Goal: Information Seeking & Learning: Learn about a topic

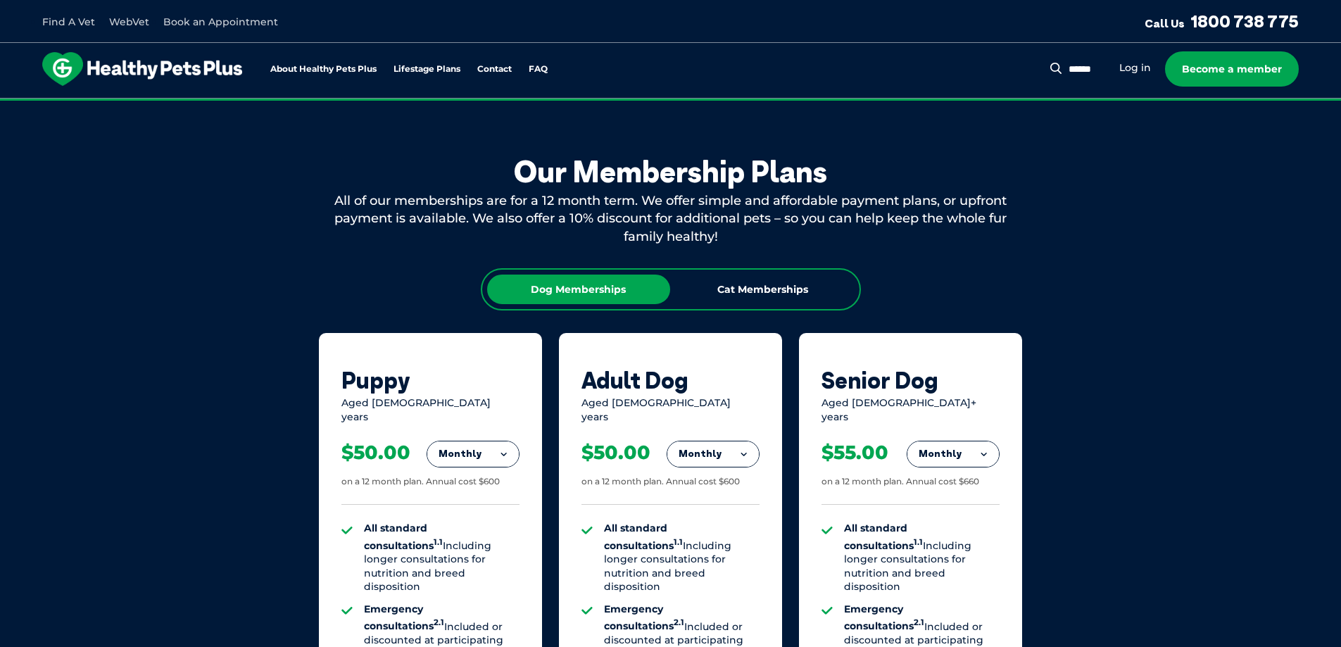
scroll to position [707, 0]
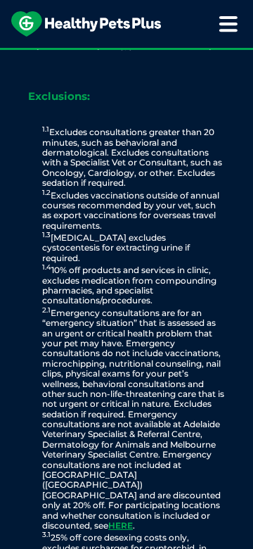
click at [154, 251] on p "1.1 Excludes consultations greater than 20 minutes, such as behavioral and derm…" at bounding box center [133, 392] width 183 height 534
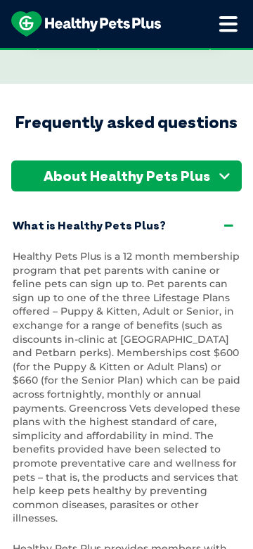
scroll to position [3766, 0]
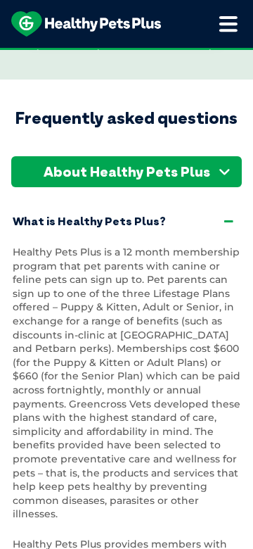
click at [231, 156] on div "About Healthy Pets Plus" at bounding box center [126, 171] width 231 height 31
click at [225, 215] on icon at bounding box center [229, 221] width 15 height 13
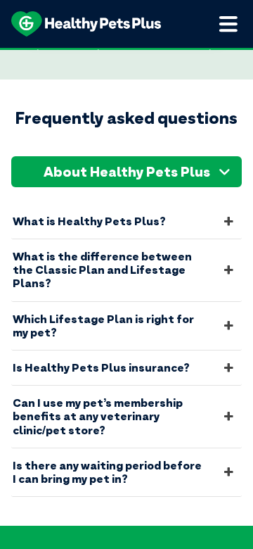
click at [200, 156] on div "About Healthy Pets Plus" at bounding box center [126, 171] width 231 height 31
click at [218, 165] on span at bounding box center [223, 173] width 15 height 17
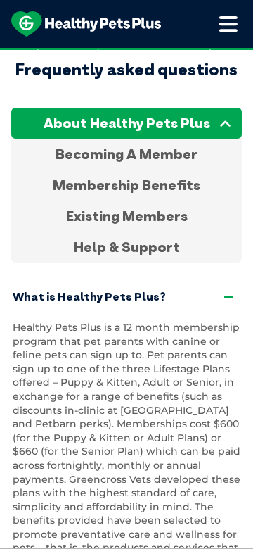
click at [153, 170] on div "Membership Benefits" at bounding box center [126, 185] width 231 height 31
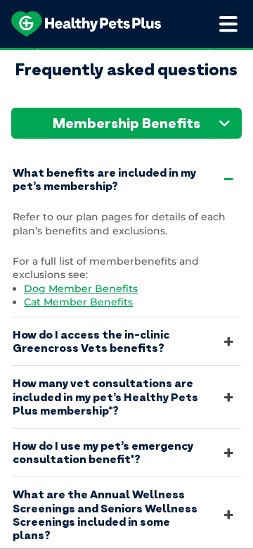
click at [218, 116] on span at bounding box center [223, 124] width 15 height 17
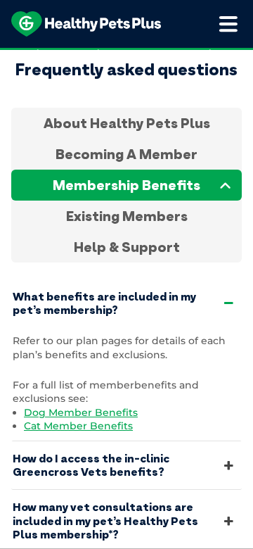
click at [162, 201] on div "Existing Members" at bounding box center [126, 216] width 231 height 31
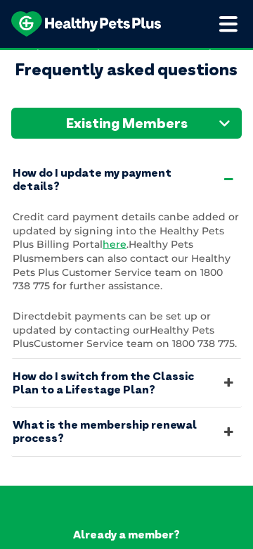
click at [214, 108] on div "Existing Members" at bounding box center [126, 123] width 231 height 31
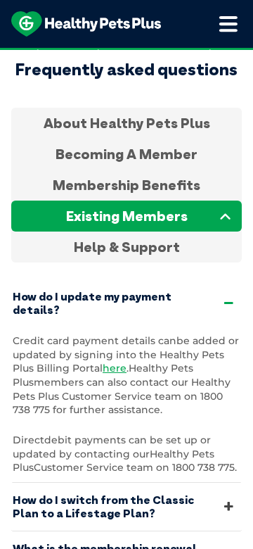
click at [158, 232] on div "Help & Support" at bounding box center [126, 247] width 231 height 31
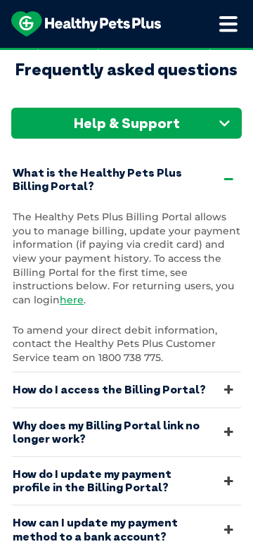
click at [193, 108] on div "Help & Support" at bounding box center [126, 123] width 231 height 31
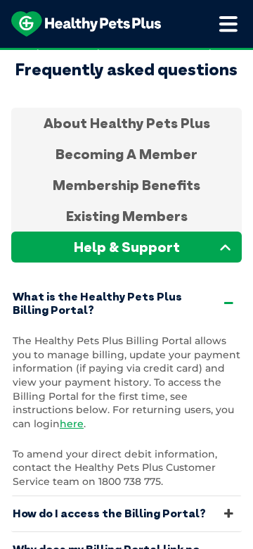
click at [184, 201] on div "Existing Members" at bounding box center [126, 216] width 231 height 31
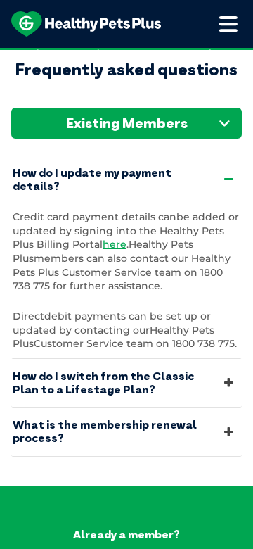
click at [213, 108] on div "Existing Members" at bounding box center [126, 123] width 231 height 31
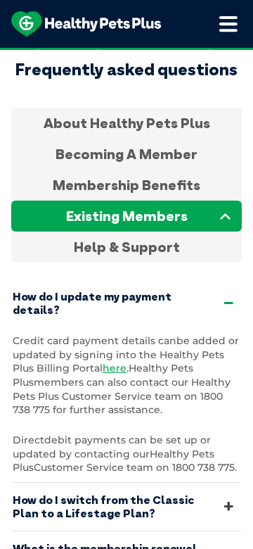
click at [195, 139] on div "Becoming A Member" at bounding box center [126, 154] width 231 height 31
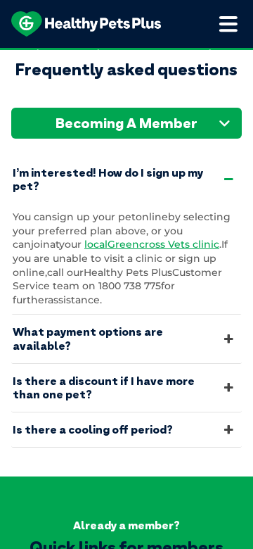
click at [208, 108] on div "Becoming A Member" at bounding box center [126, 123] width 231 height 31
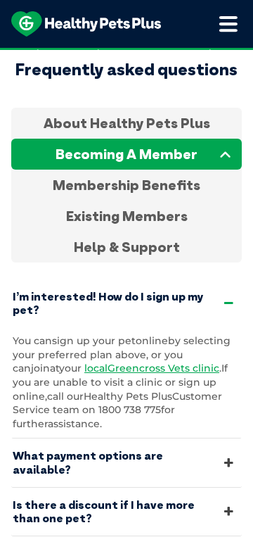
click at [187, 170] on div "Membership Benefits" at bounding box center [126, 185] width 231 height 31
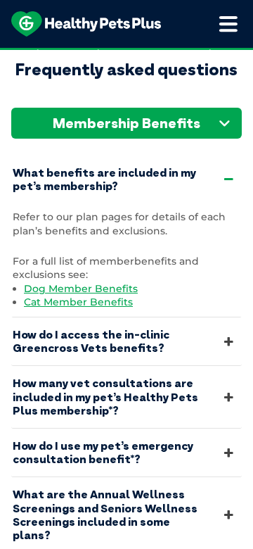
click at [210, 108] on div "Membership Benefits" at bounding box center [126, 123] width 231 height 31
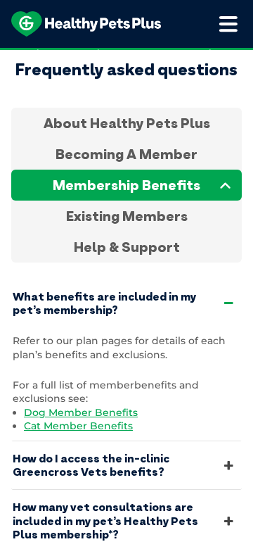
click at [173, 201] on div "Existing Members" at bounding box center [126, 216] width 231 height 31
